Goal: Ask a question

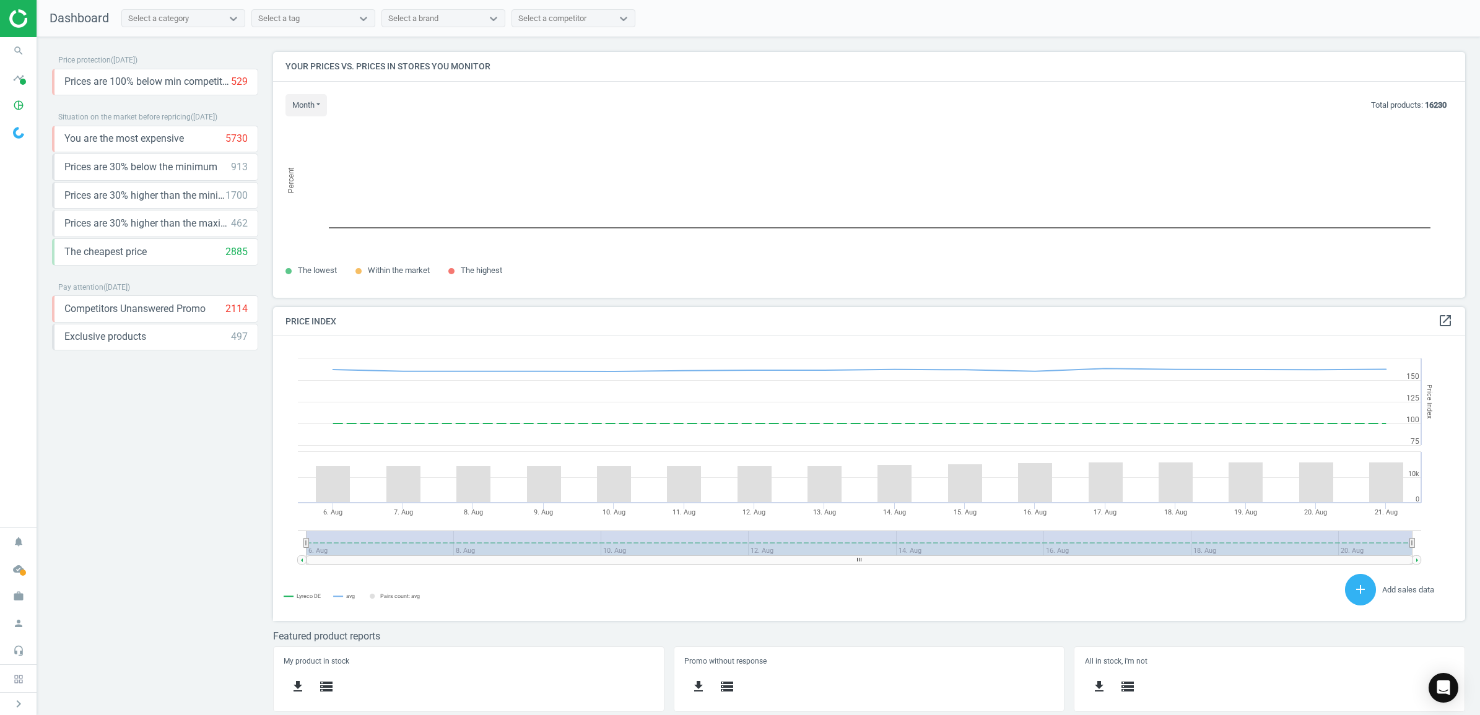
scroll to position [308, 1205]
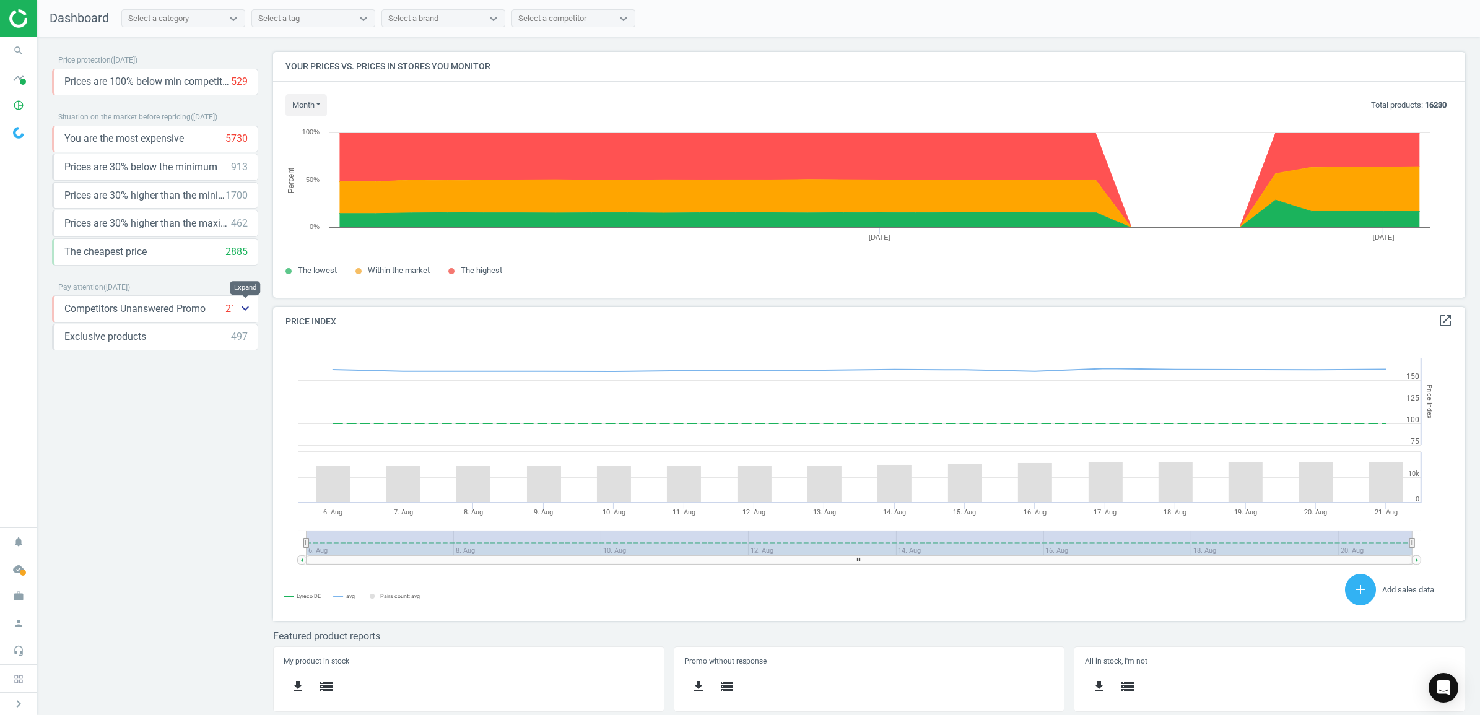
click at [248, 308] on icon "keyboard_arrow_down" at bounding box center [245, 308] width 15 height 15
click at [245, 305] on icon "keyboard_arrow_up" at bounding box center [245, 308] width 15 height 15
click at [242, 308] on icon "keyboard_arrow_down" at bounding box center [245, 308] width 15 height 15
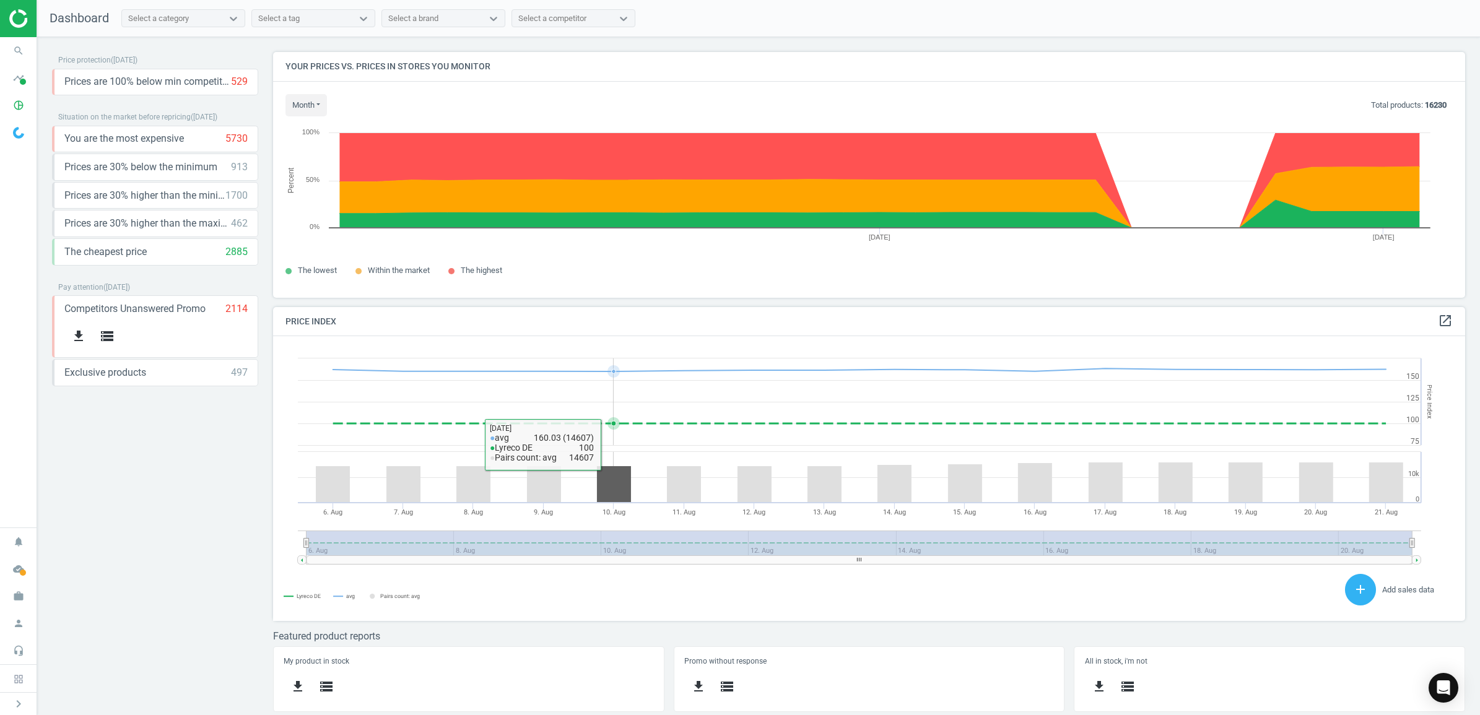
scroll to position [1, 0]
click at [1448, 689] on icon "Open Intercom Messenger" at bounding box center [1443, 688] width 14 height 16
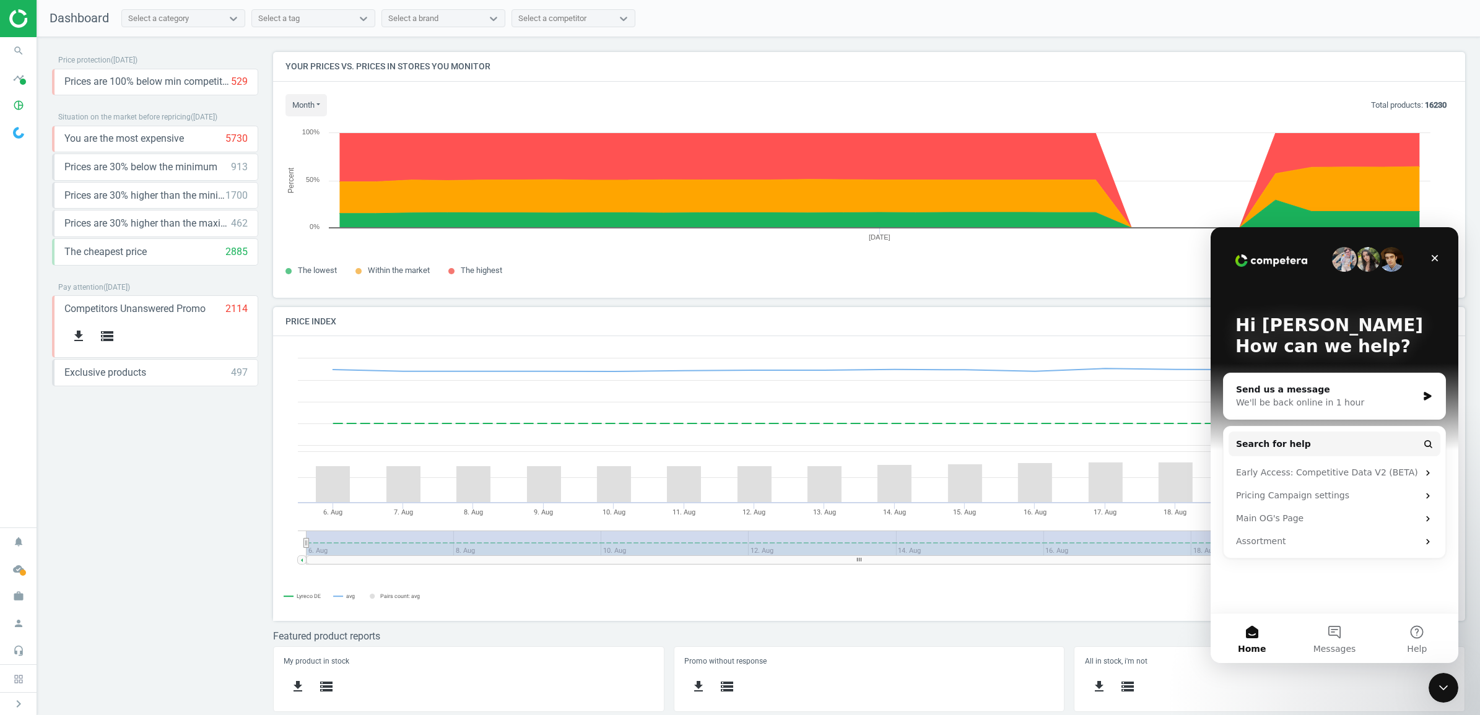
scroll to position [0, 0]
click at [1335, 631] on button "2 Messages" at bounding box center [1334, 639] width 82 height 50
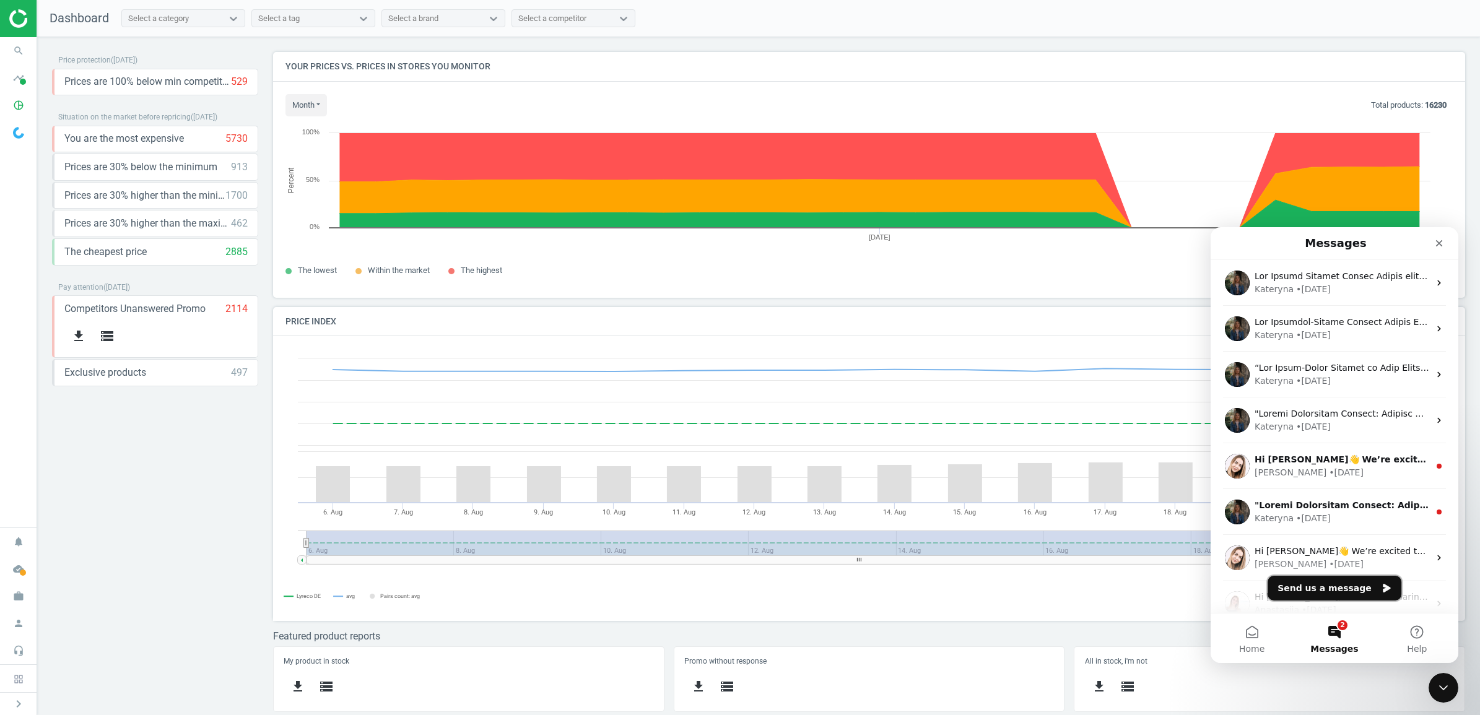
click at [1327, 586] on button "Send us a message" at bounding box center [1335, 588] width 134 height 25
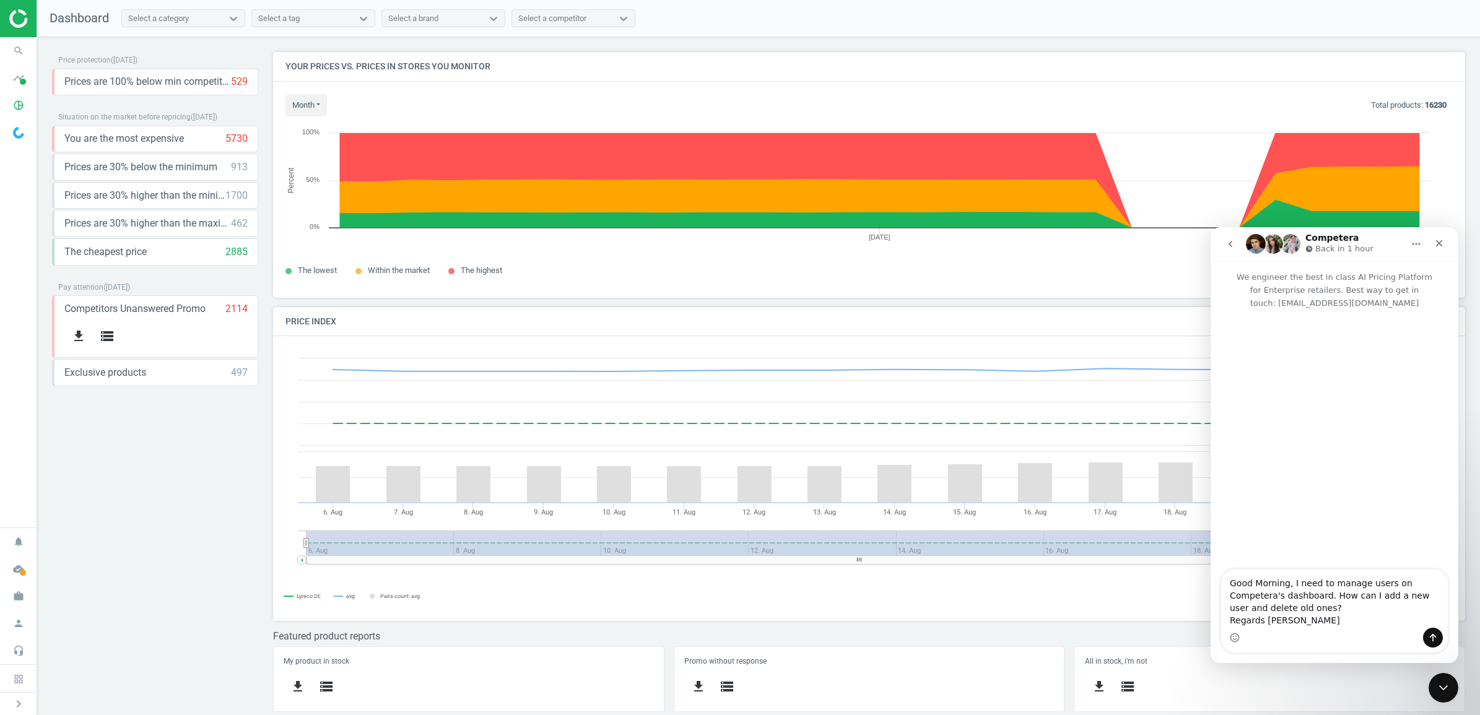
type textarea "Good Morning, I need to manage users on Competera's dashboard. How can I add a …"
click at [1438, 635] on button "Send a message…" at bounding box center [1433, 638] width 20 height 20
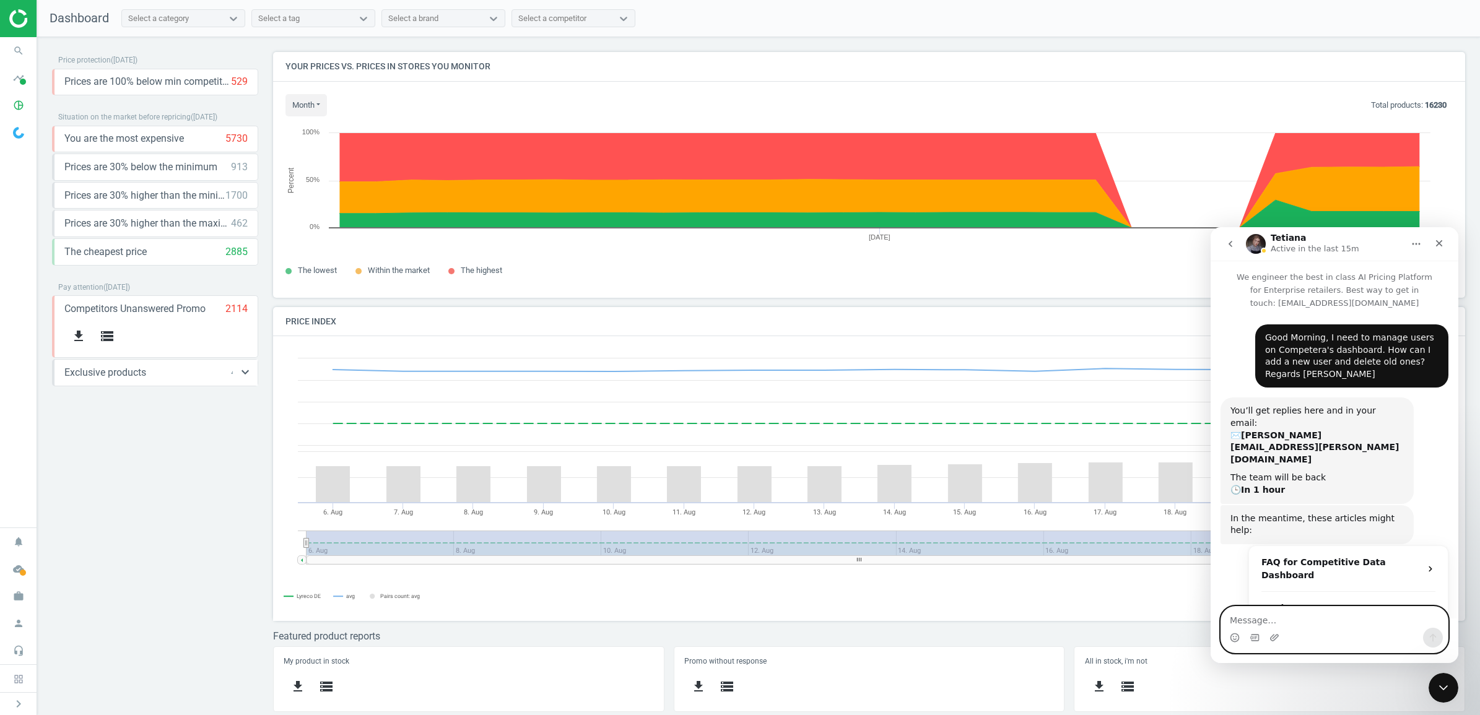
scroll to position [142, 0]
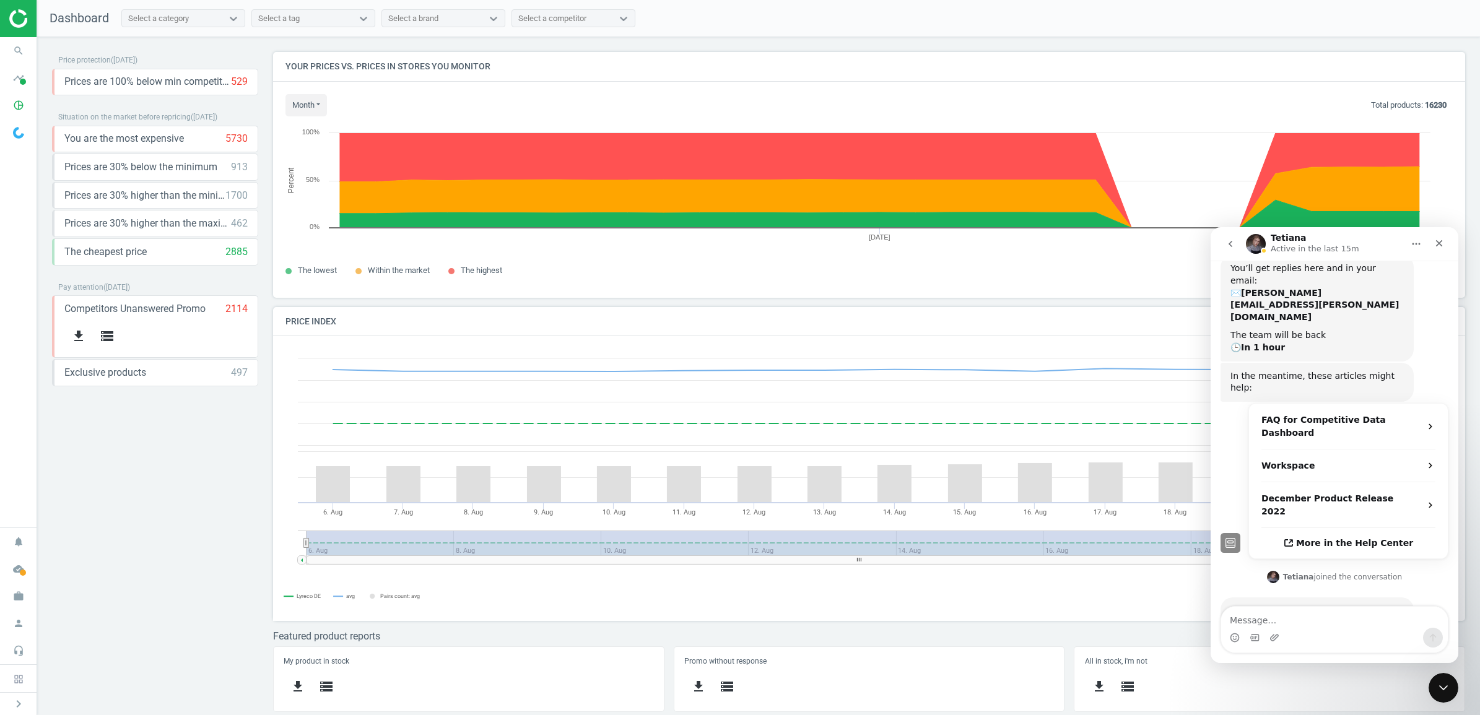
click at [19, 14] on img at bounding box center [53, 18] width 88 height 19
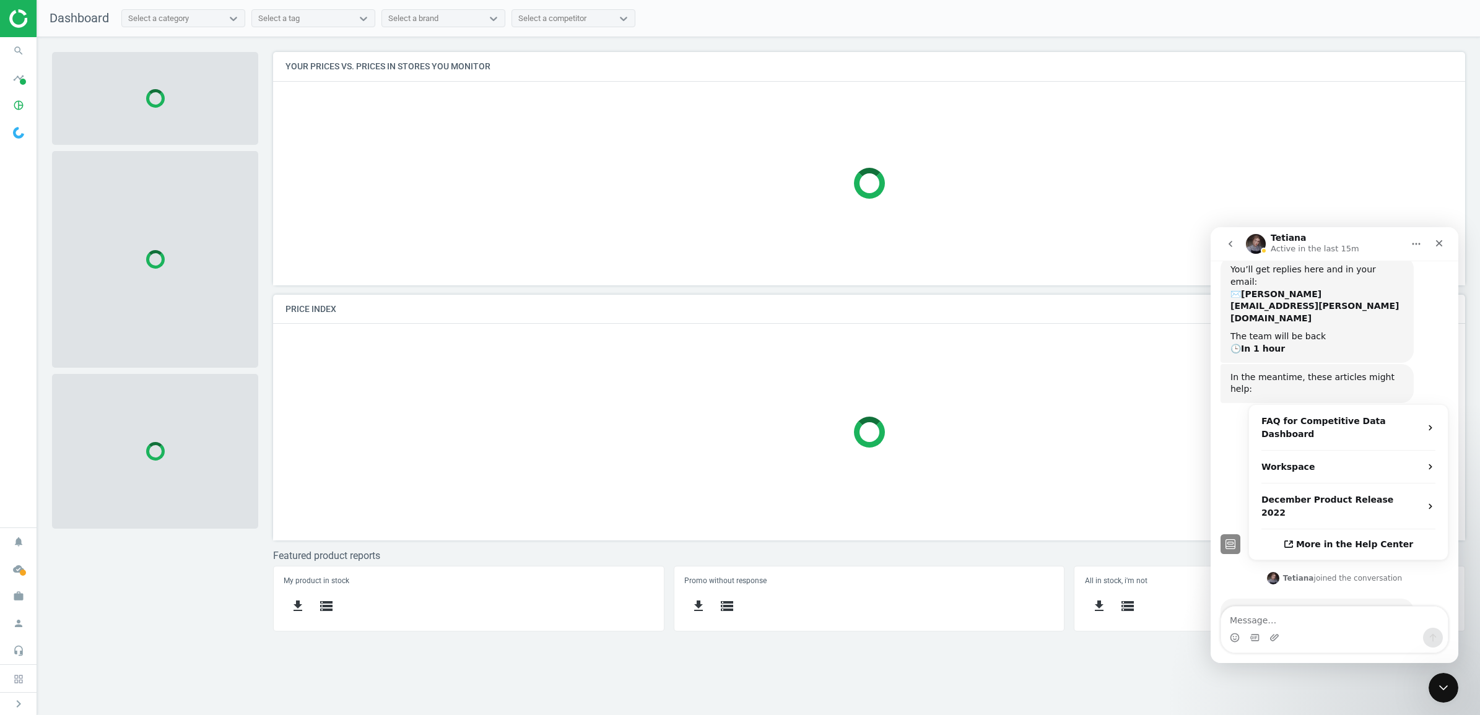
scroll to position [142, 0]
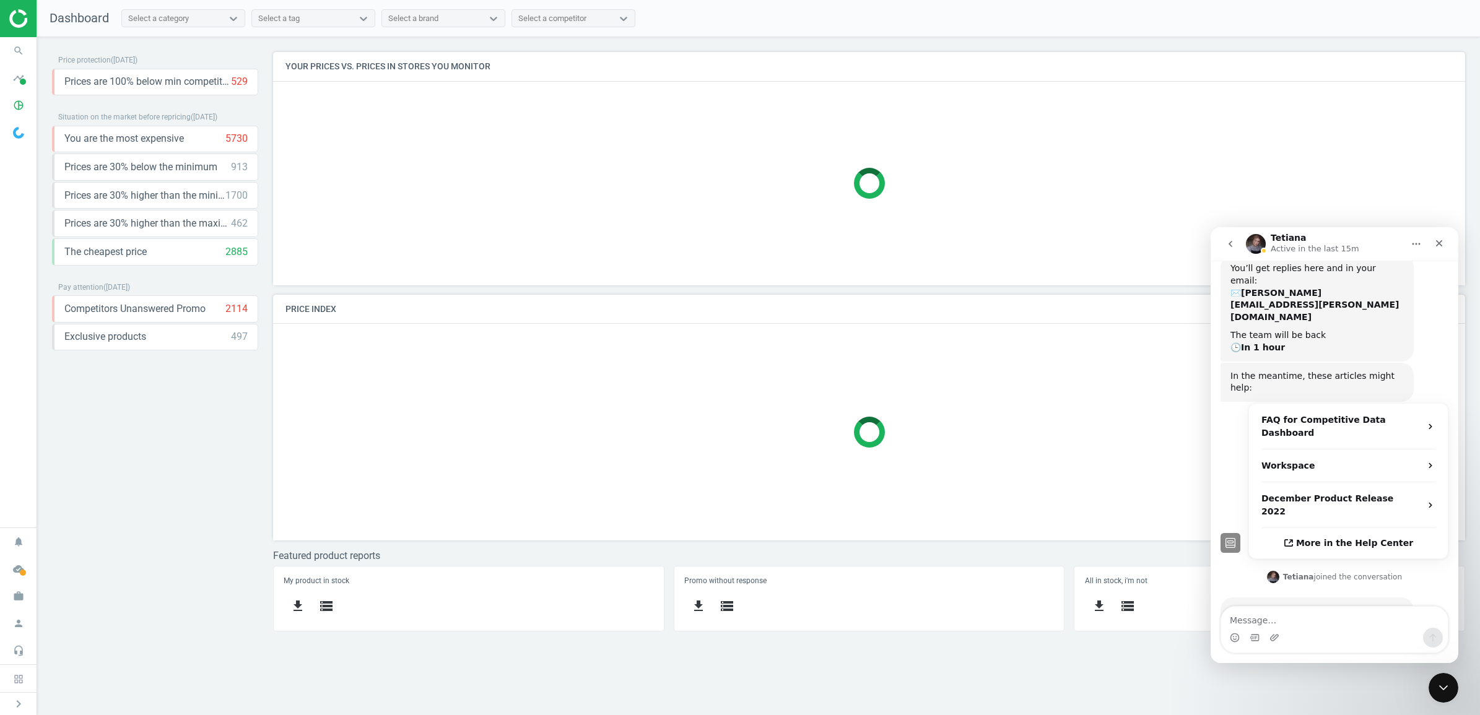
click at [15, 129] on img at bounding box center [18, 133] width 11 height 12
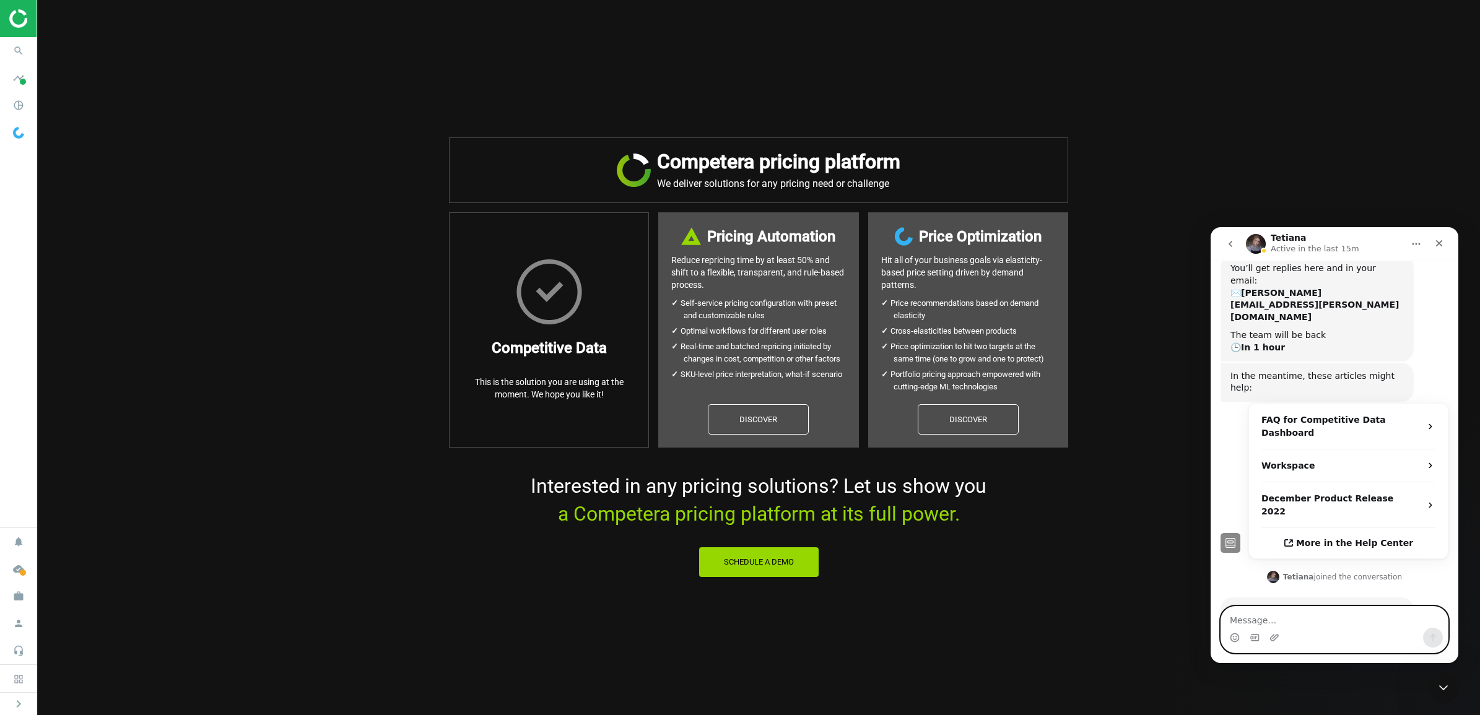
click at [1261, 615] on textarea "Message…" at bounding box center [1334, 617] width 227 height 21
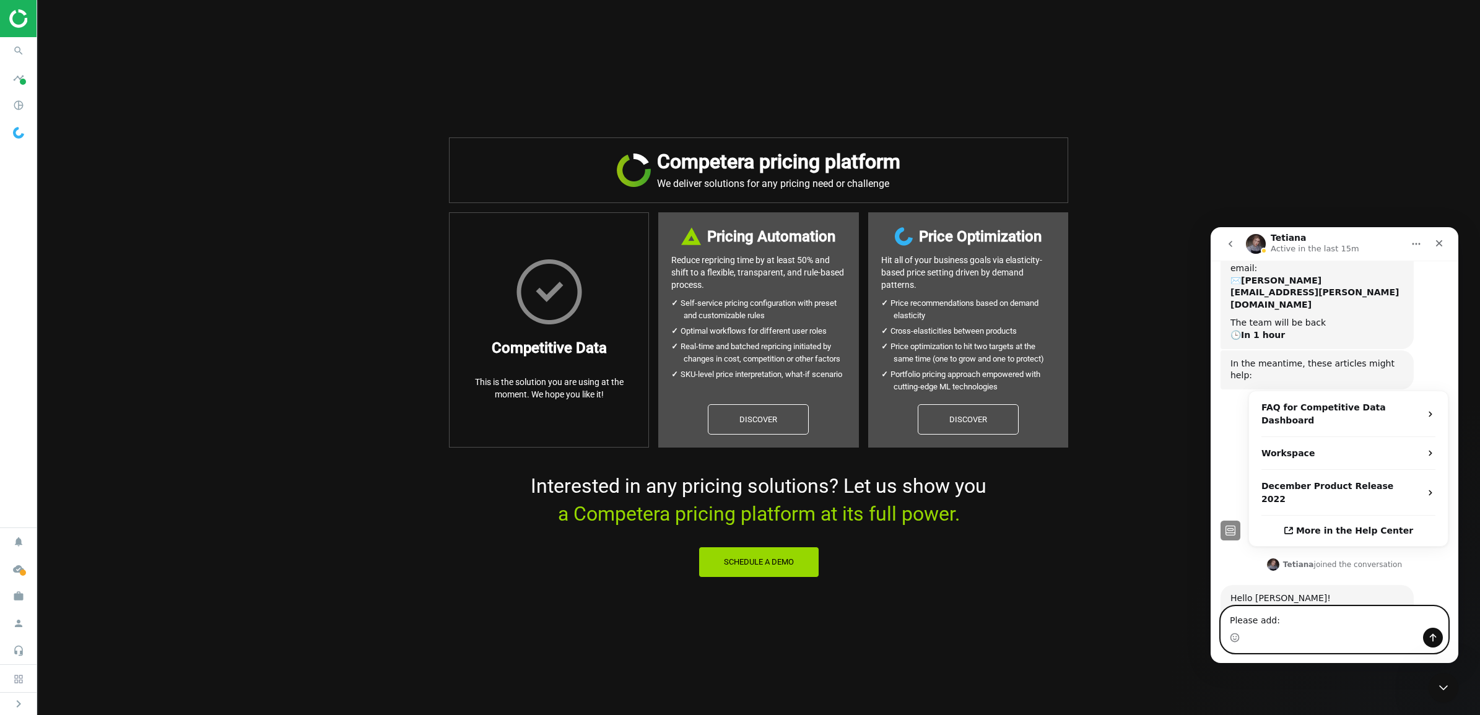
paste textarea "olena.virovka@lyreco.com"
type textarea "Please add: olena.virovka@lyreco.com"
click at [1445, 637] on div "Intercom messenger" at bounding box center [1334, 638] width 227 height 20
click at [1431, 633] on icon "Send a message…" at bounding box center [1433, 638] width 10 height 10
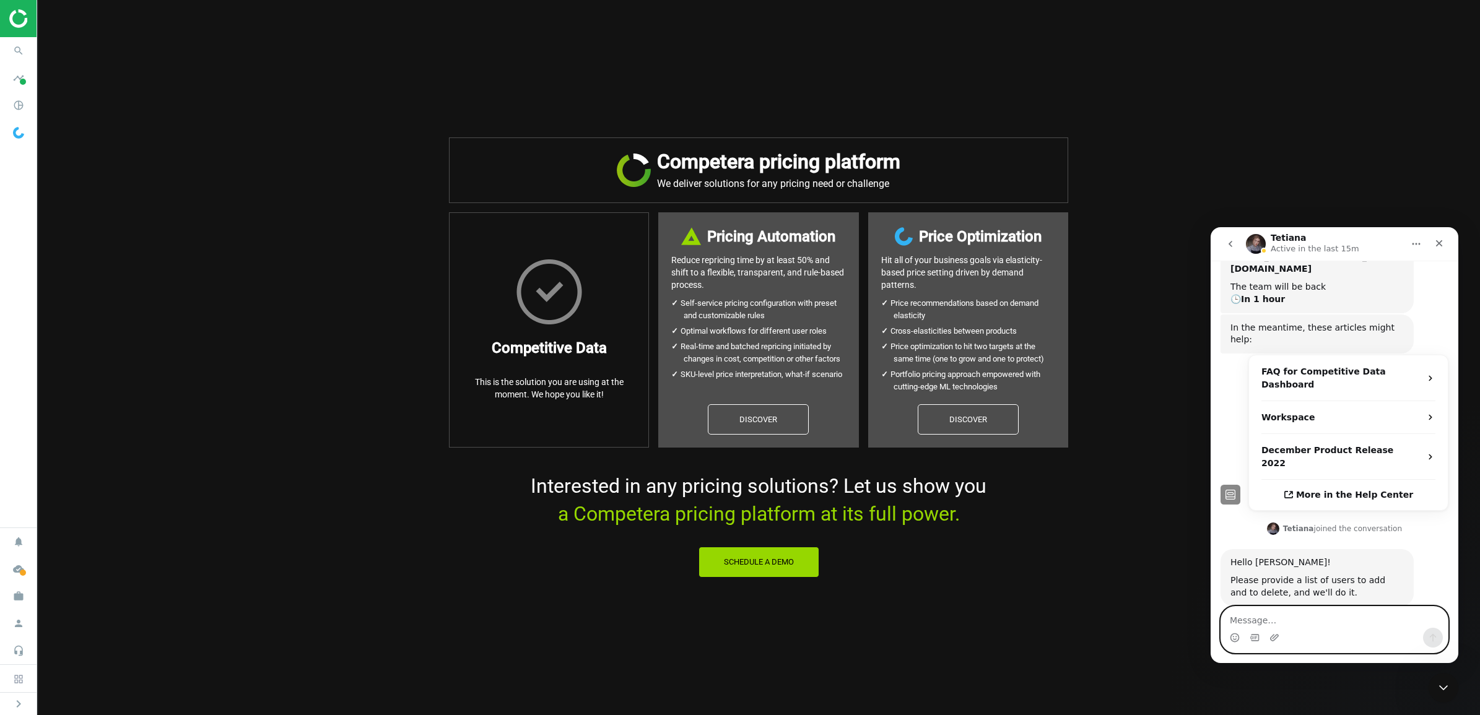
click at [1299, 622] on textarea "Message…" at bounding box center [1334, 617] width 227 height 21
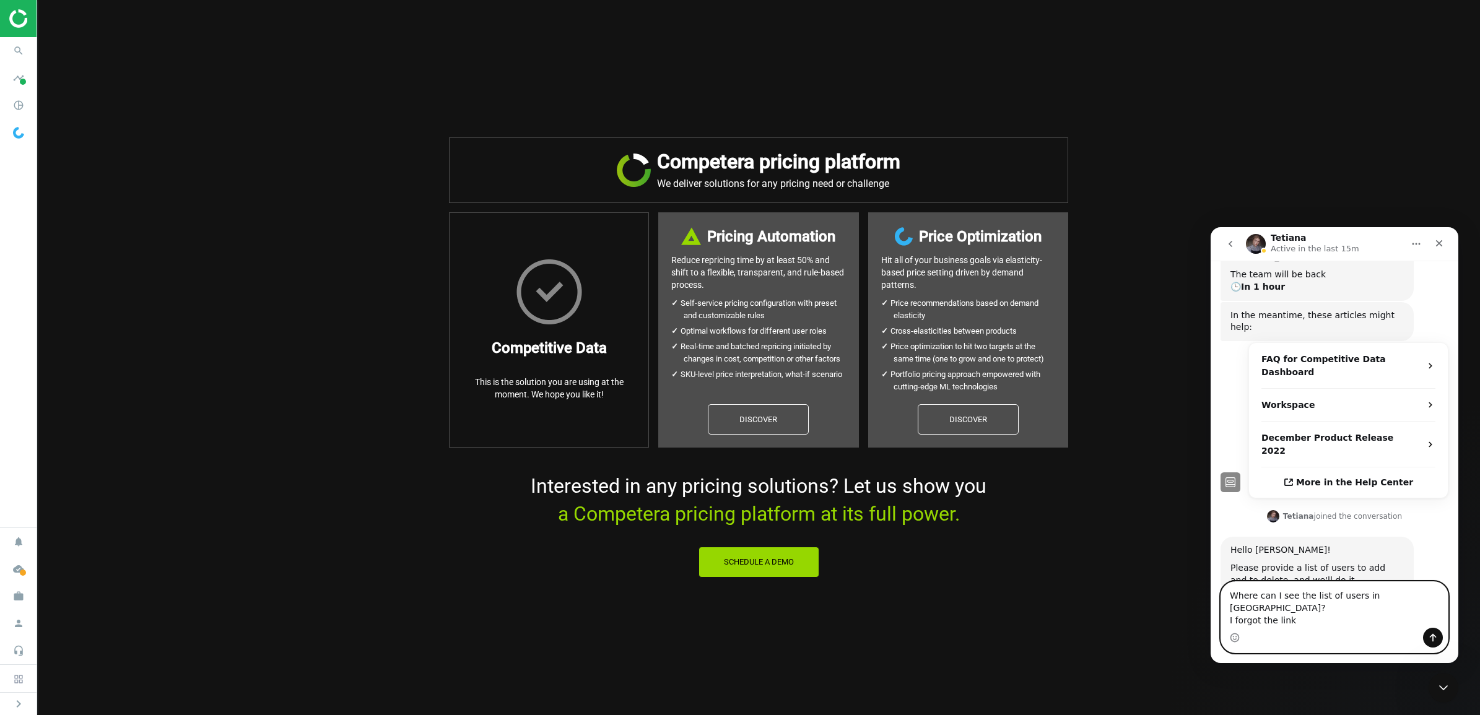
type textarea "Where can I see the list of users in Germany? I forgot the link."
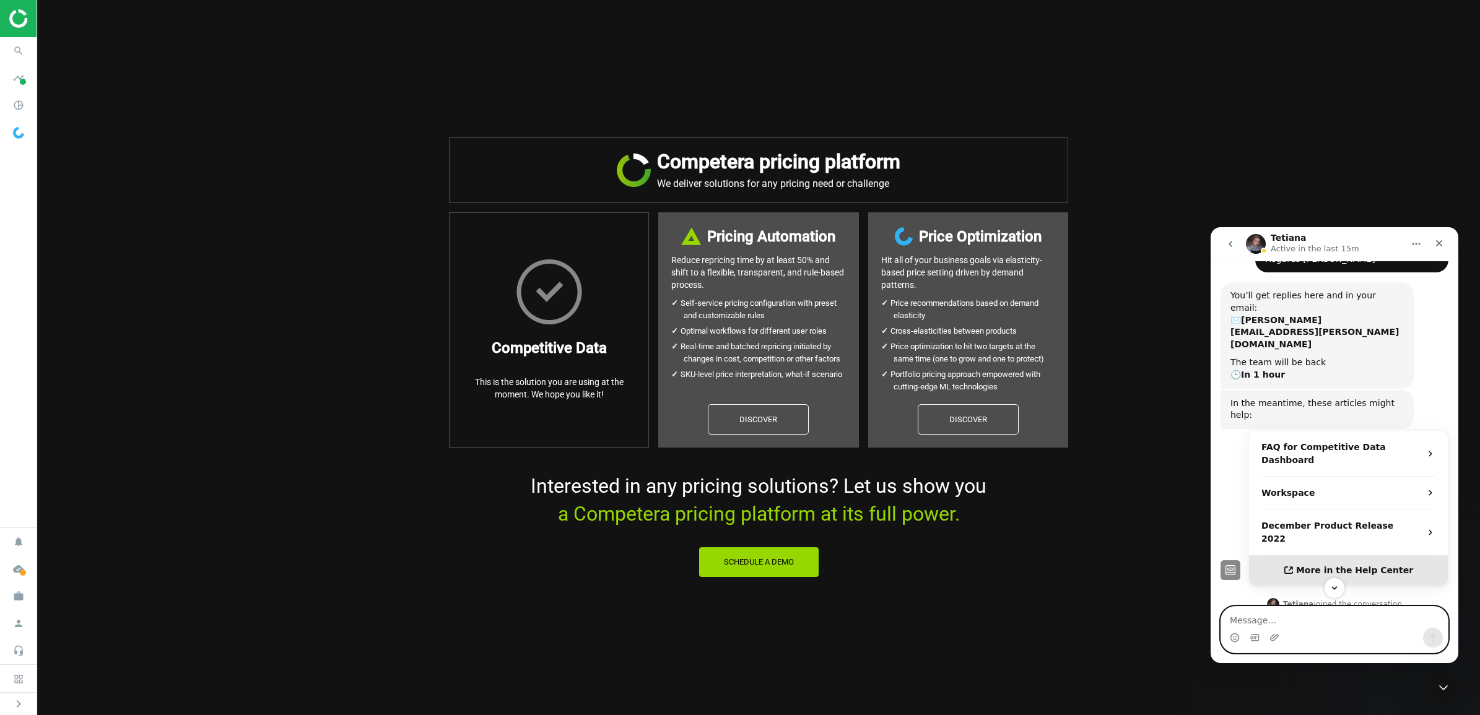
scroll to position [231, 0]
